Goal: Check status: Check status

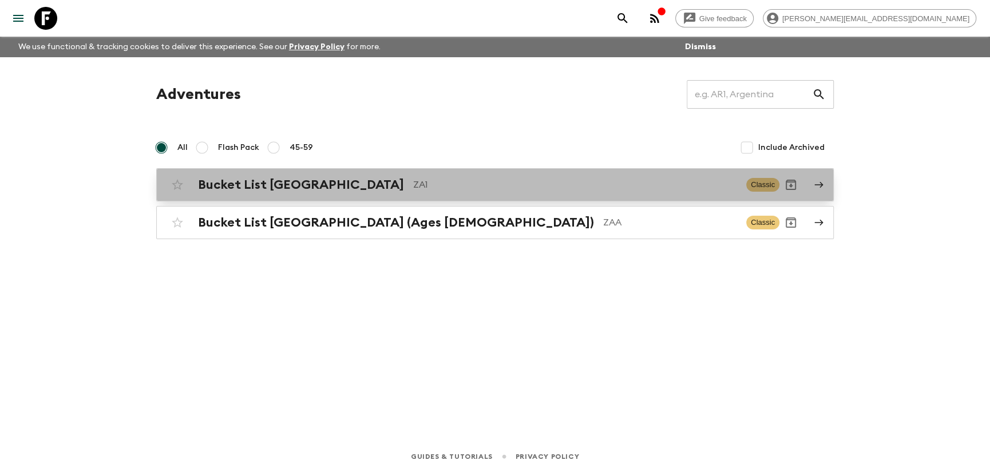
click at [342, 184] on h2 "Bucket List [GEOGRAPHIC_DATA]" at bounding box center [301, 184] width 206 height 15
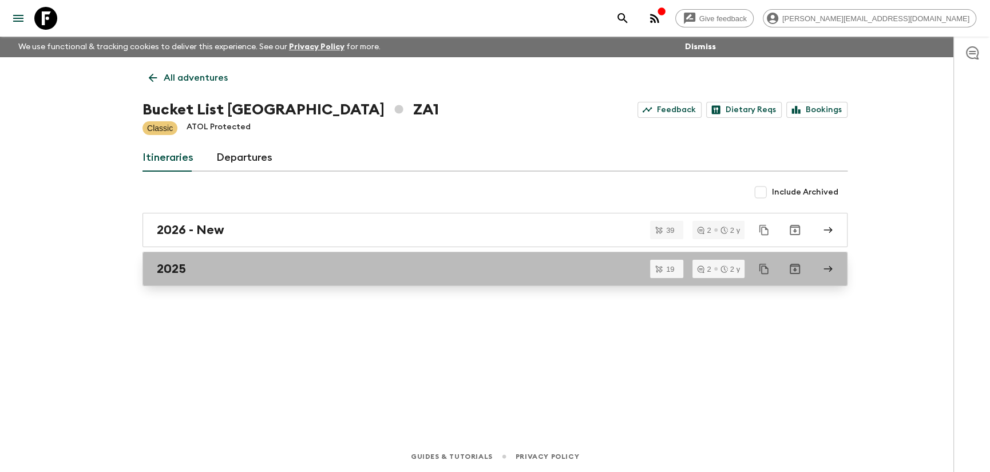
click at [149, 268] on link "2025" at bounding box center [494, 269] width 705 height 34
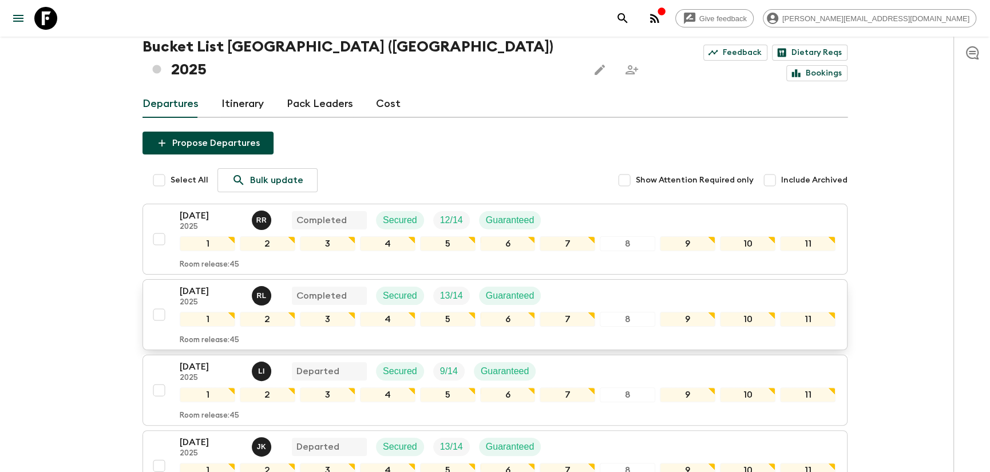
scroll to position [122, 0]
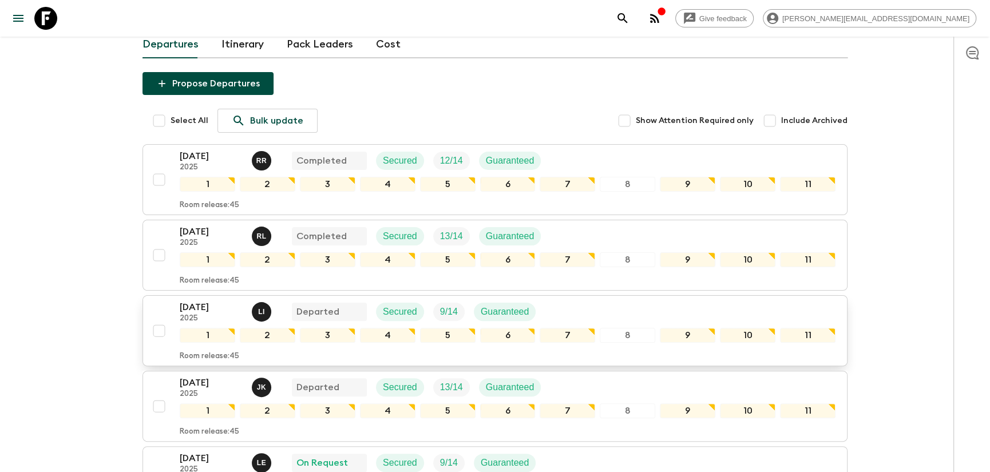
click at [187, 300] on p "[DATE]" at bounding box center [211, 307] width 63 height 14
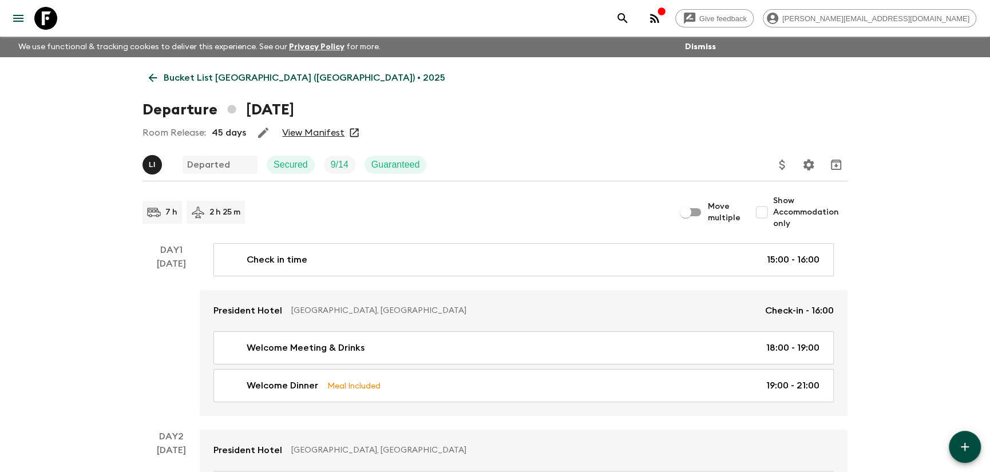
click at [314, 129] on link "View Manifest" at bounding box center [313, 132] width 62 height 11
